Goal: Navigation & Orientation: Find specific page/section

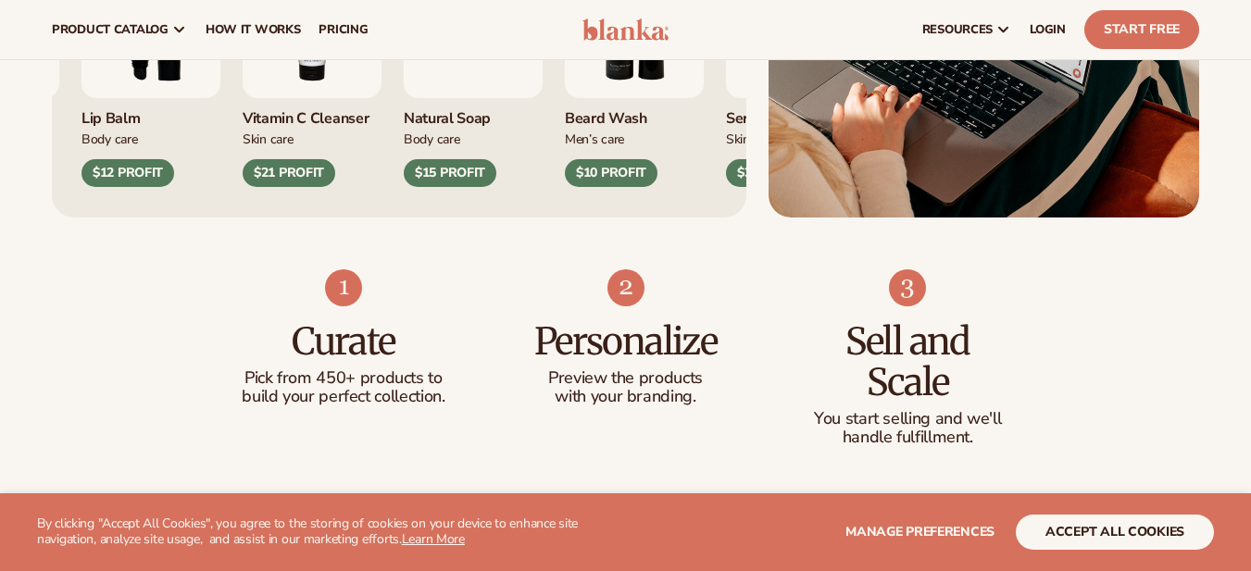
scroll to position [942, 0]
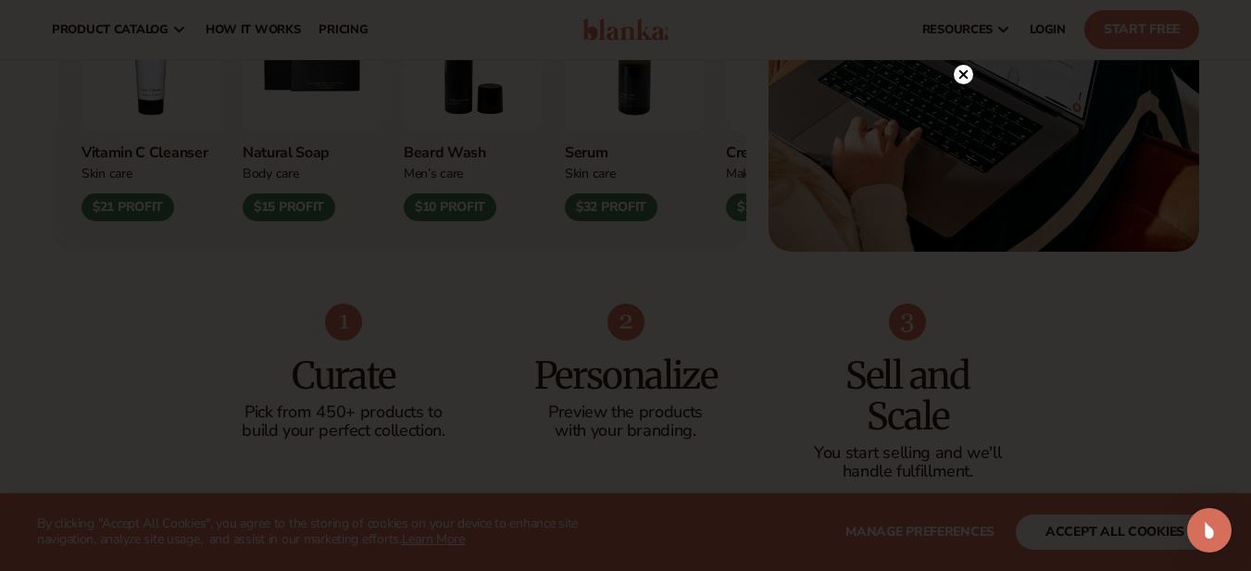
click at [972, 80] on icon at bounding box center [963, 74] width 19 height 19
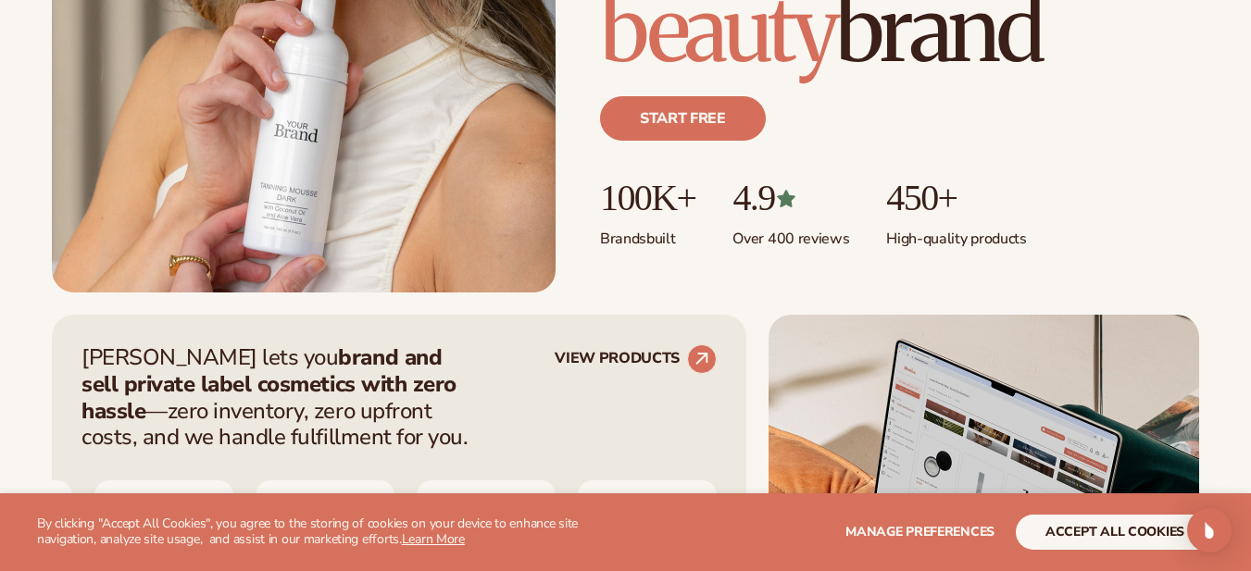
scroll to position [568, 0]
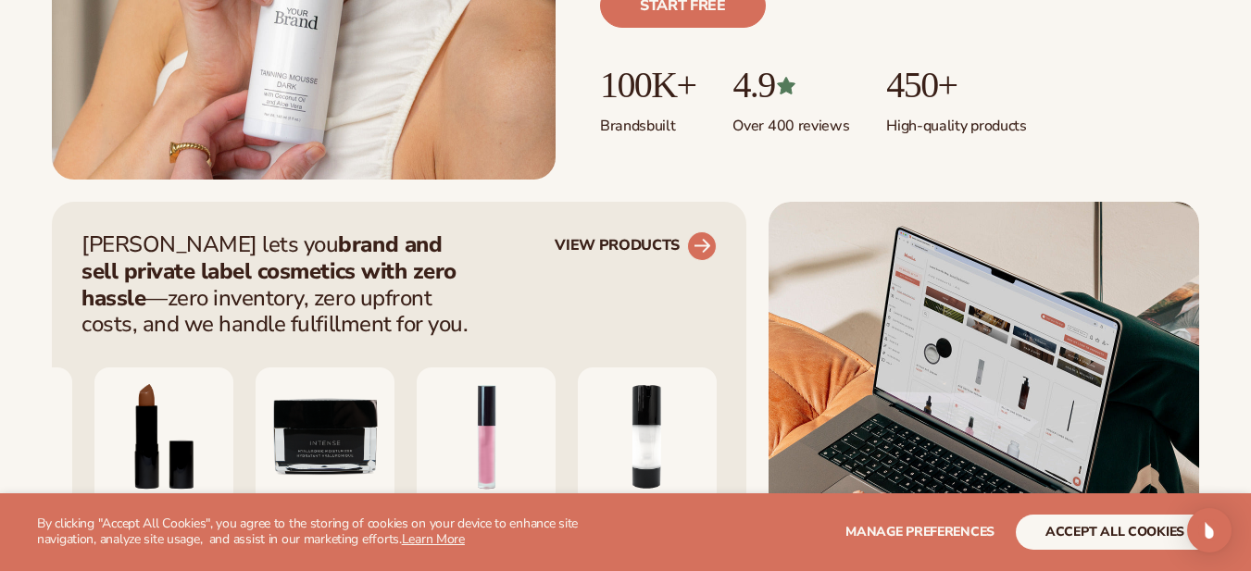
click at [703, 239] on circle at bounding box center [701, 246] width 41 height 41
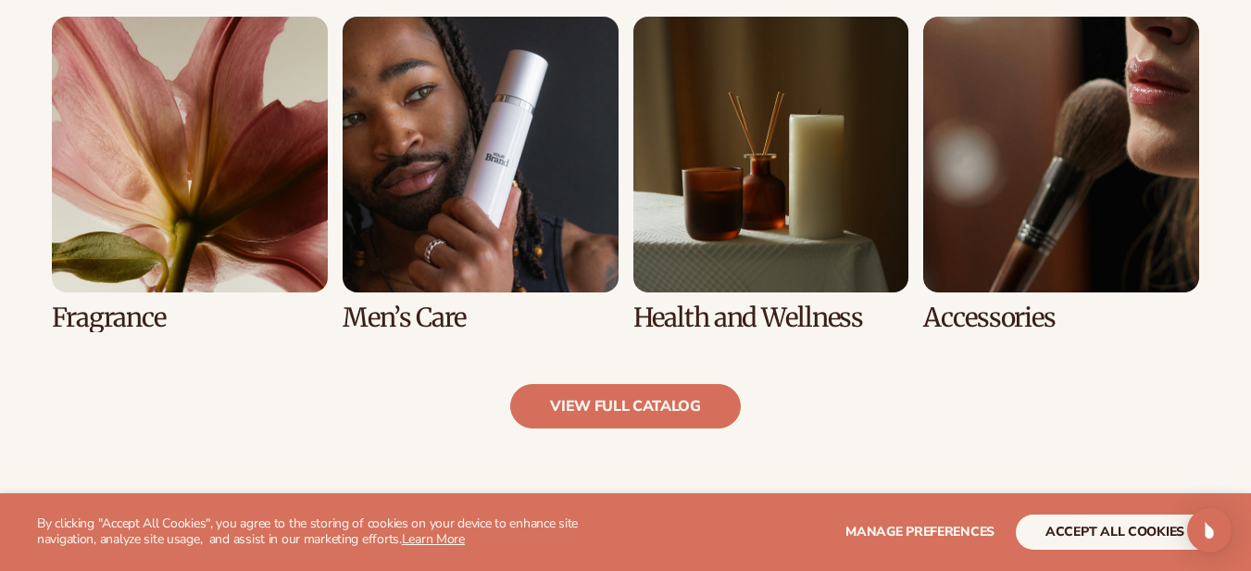
scroll to position [1710, 0]
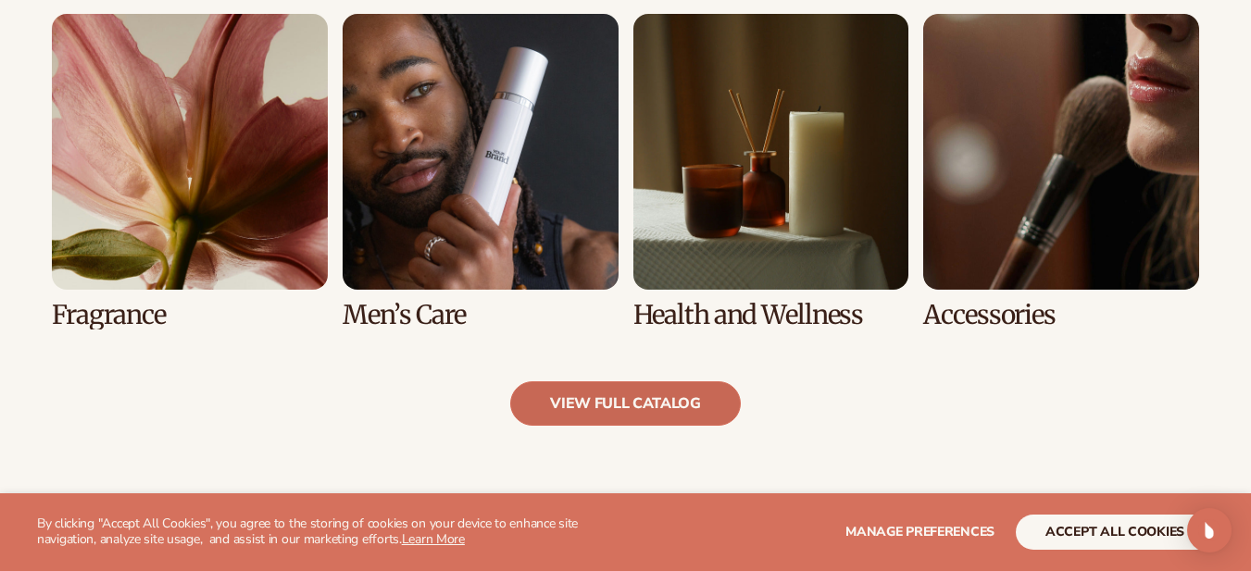
click at [706, 413] on link "view full catalog" at bounding box center [625, 403] width 231 height 44
